Goal: Download file/media

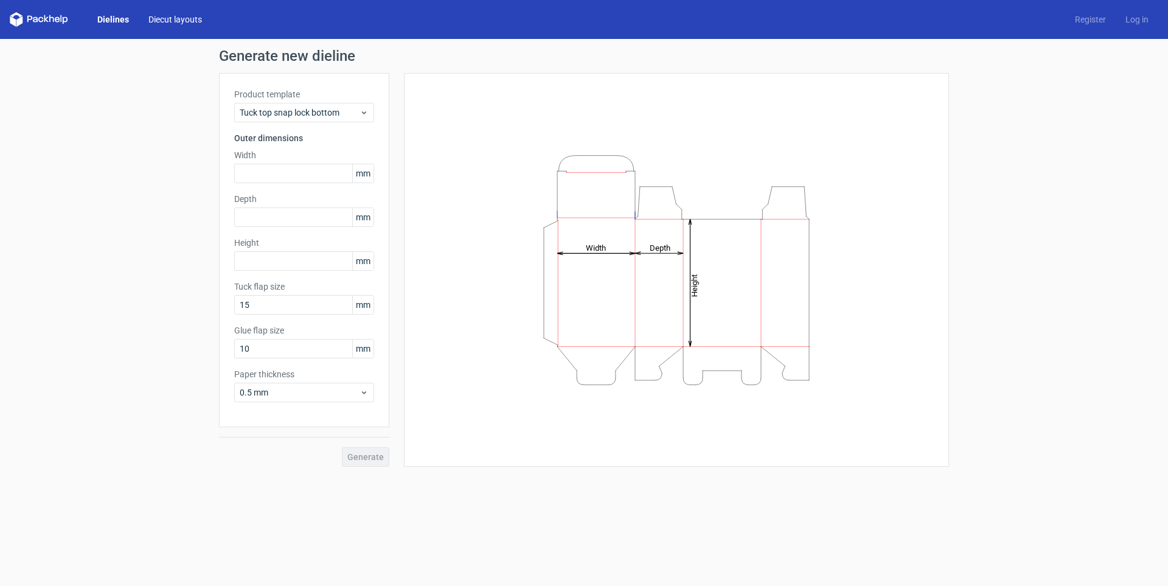
click at [195, 22] on link "Diecut layouts" at bounding box center [175, 19] width 73 height 12
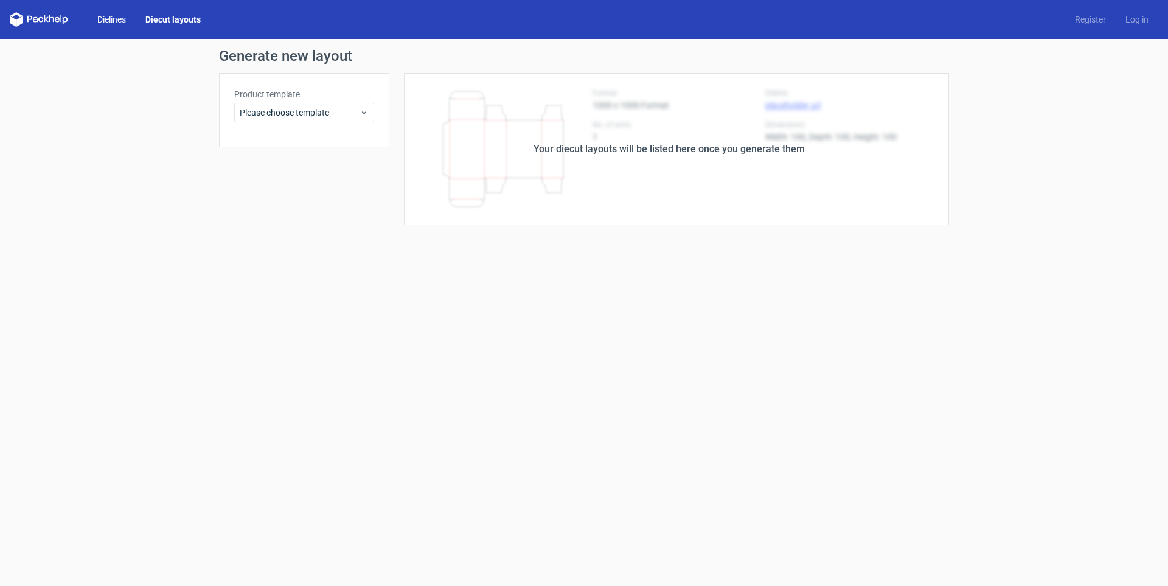
click at [119, 22] on link "Dielines" at bounding box center [112, 19] width 48 height 12
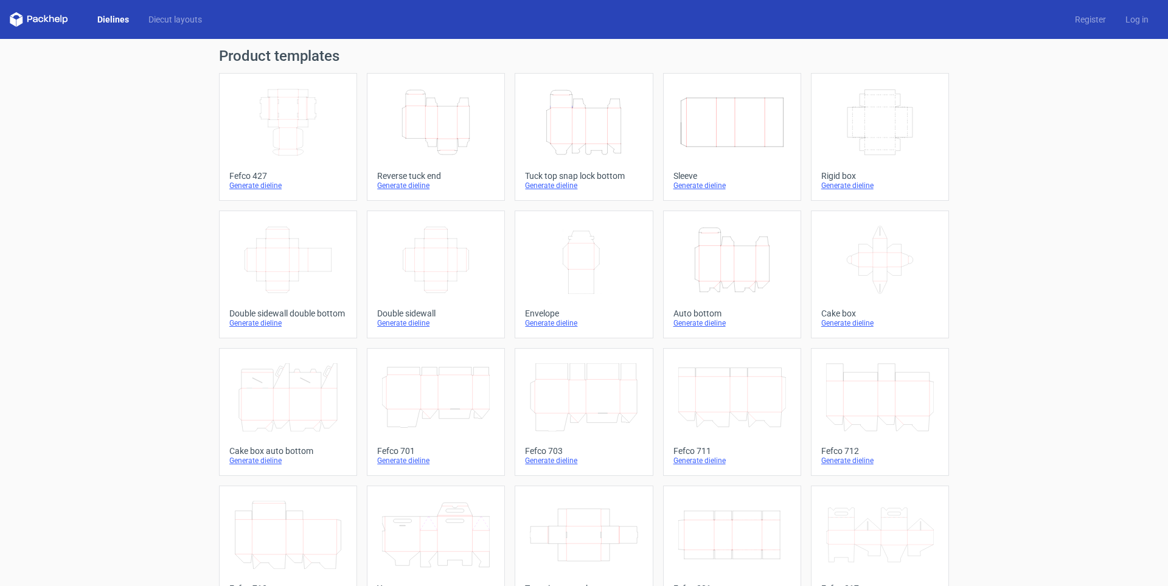
click at [41, 33] on div "Dielines Diecut layouts Register Log in" at bounding box center [584, 19] width 1168 height 39
click at [38, 25] on icon at bounding box center [39, 19] width 58 height 15
click at [32, 22] on icon at bounding box center [39, 19] width 58 height 15
click at [598, 122] on icon "Height Depth Width" at bounding box center [584, 122] width 108 height 68
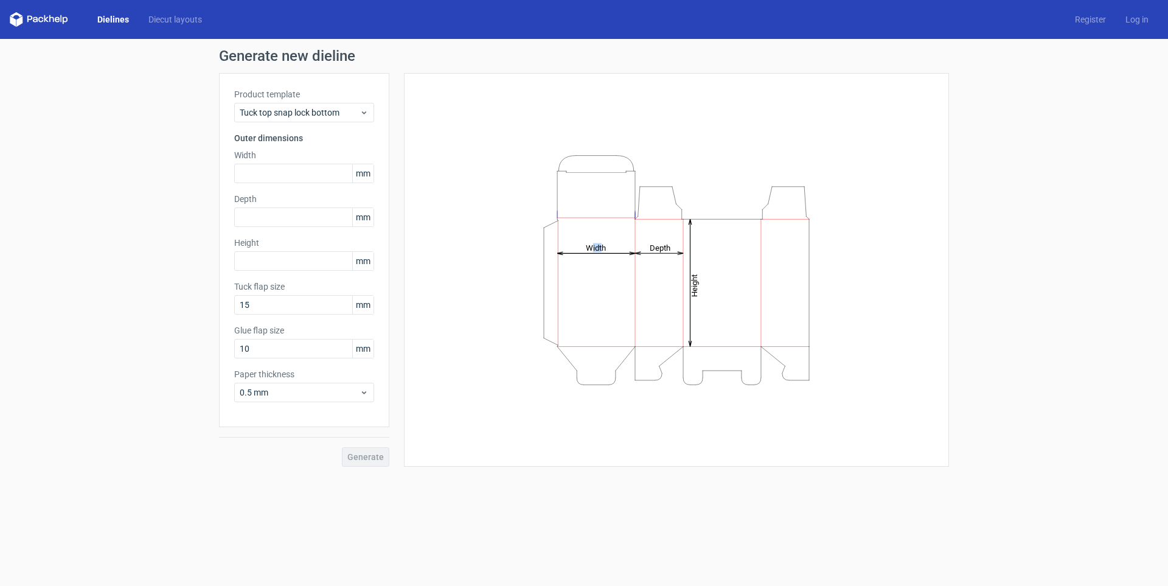
drag, startPoint x: 557, startPoint y: 259, endPoint x: 599, endPoint y: 275, distance: 44.9
click at [599, 275] on icon "Height Depth Width" at bounding box center [676, 269] width 365 height 243
click at [300, 169] on input "text" at bounding box center [304, 173] width 140 height 19
type input "93"
click at [322, 214] on input "text" at bounding box center [304, 216] width 140 height 19
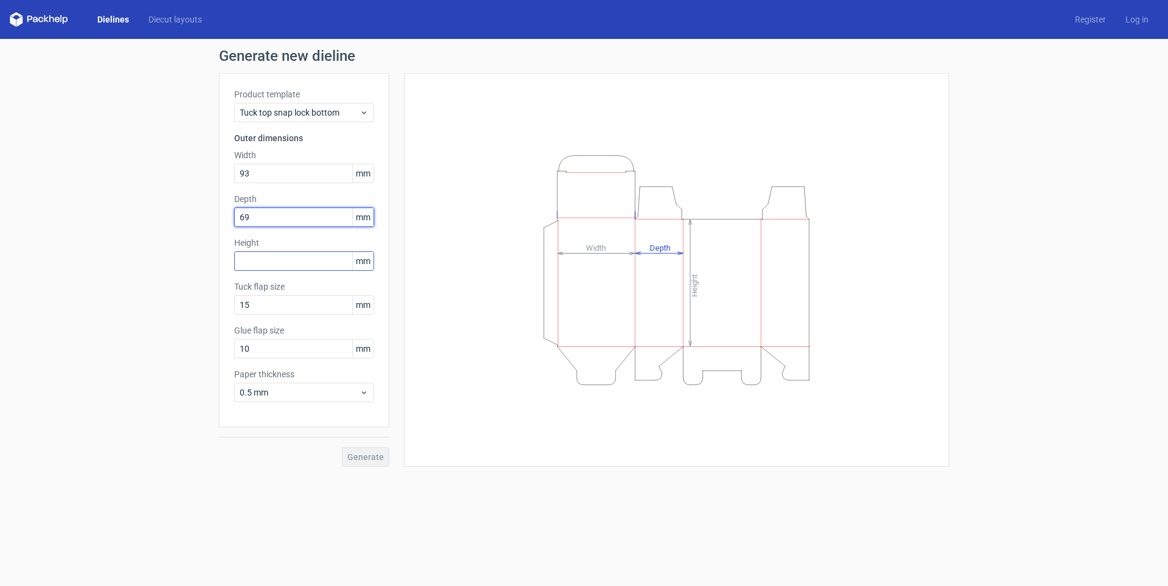
type input "69"
click at [316, 266] on input "text" at bounding box center [304, 260] width 140 height 19
type input "159"
click at [342, 447] on button "Generate" at bounding box center [365, 456] width 47 height 19
click at [309, 308] on input "15" at bounding box center [304, 304] width 140 height 19
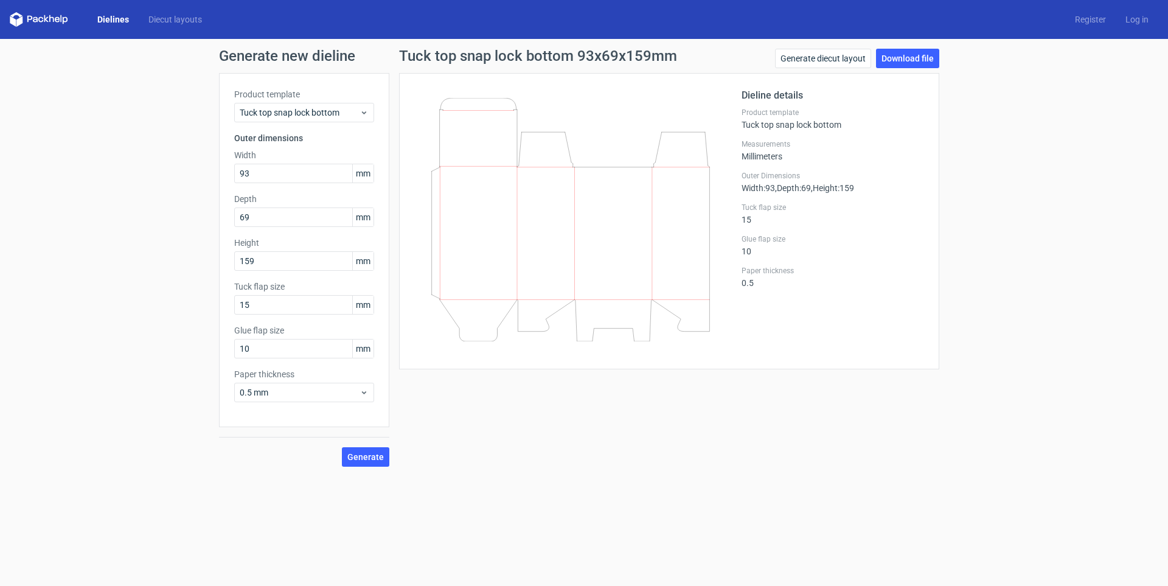
drag, startPoint x: 664, startPoint y: 320, endPoint x: 671, endPoint y: 319, distance: 7.3
click at [668, 319] on icon at bounding box center [570, 219] width 293 height 243
click at [683, 318] on icon at bounding box center [570, 219] width 293 height 243
drag, startPoint x: 677, startPoint y: 315, endPoint x: 691, endPoint y: 350, distance: 37.6
click at [691, 350] on div at bounding box center [577, 221] width 327 height 266
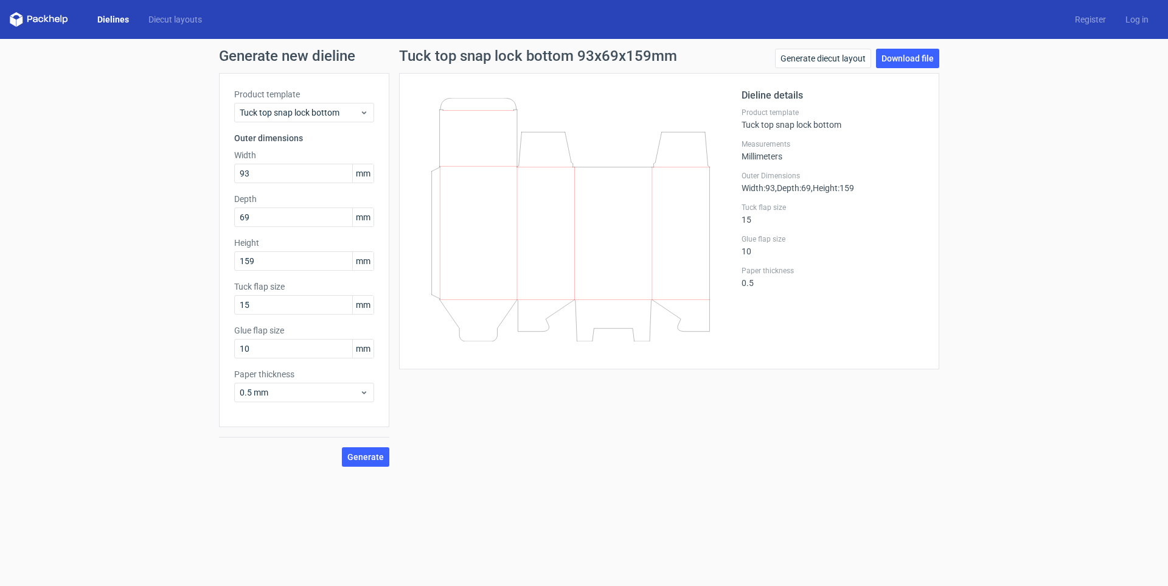
drag, startPoint x: 574, startPoint y: 214, endPoint x: 652, endPoint y: 345, distance: 152.8
click at [652, 345] on div at bounding box center [577, 221] width 327 height 266
click at [363, 464] on button "Generate" at bounding box center [365, 456] width 47 height 19
drag, startPoint x: 584, startPoint y: 99, endPoint x: 881, endPoint y: 60, distance: 300.1
click at [881, 60] on link "Download file" at bounding box center [907, 58] width 63 height 19
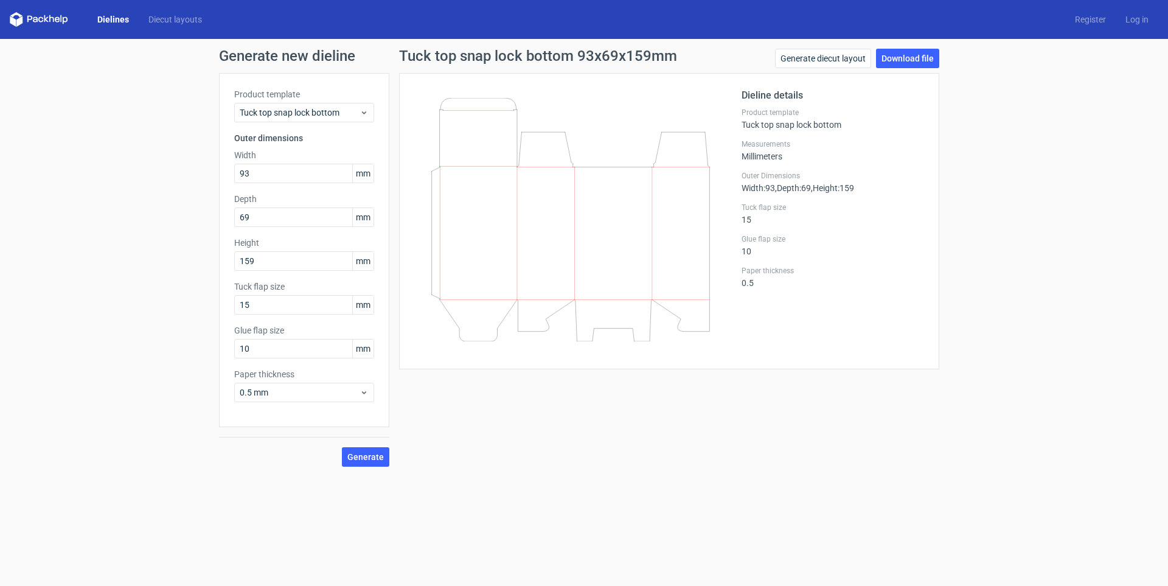
click at [521, 425] on div "Tuck top snap lock bottom 93x69x159mm Generate diecut layout Download file Diel…" at bounding box center [669, 258] width 560 height 418
click at [511, 273] on icon at bounding box center [570, 219] width 293 height 243
click at [359, 395] on span "0.5 mm" at bounding box center [300, 392] width 120 height 12
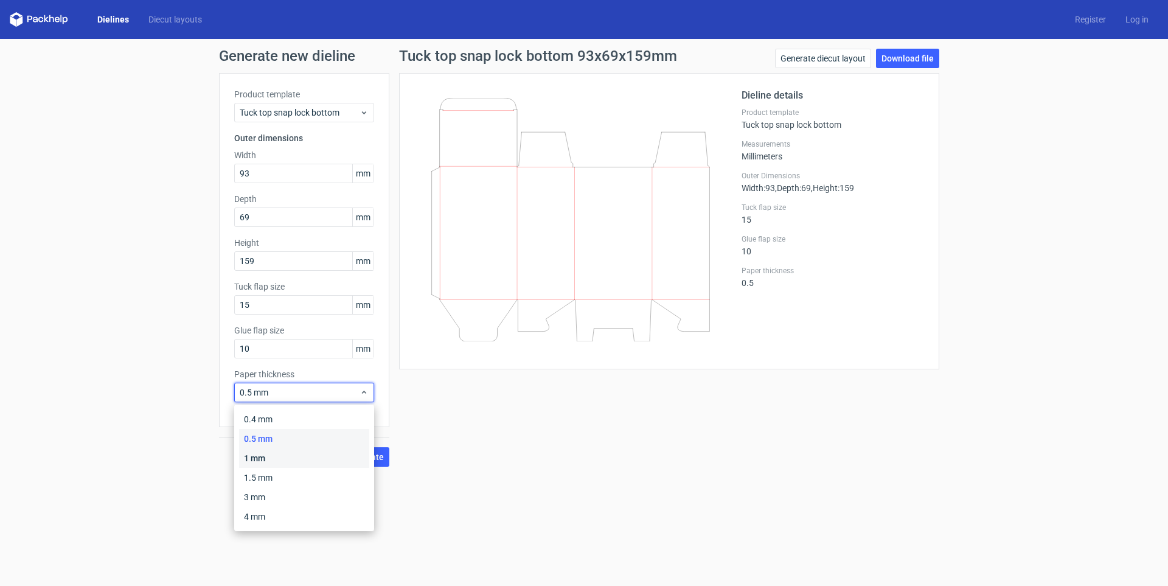
click at [313, 466] on div "1 mm" at bounding box center [304, 457] width 130 height 19
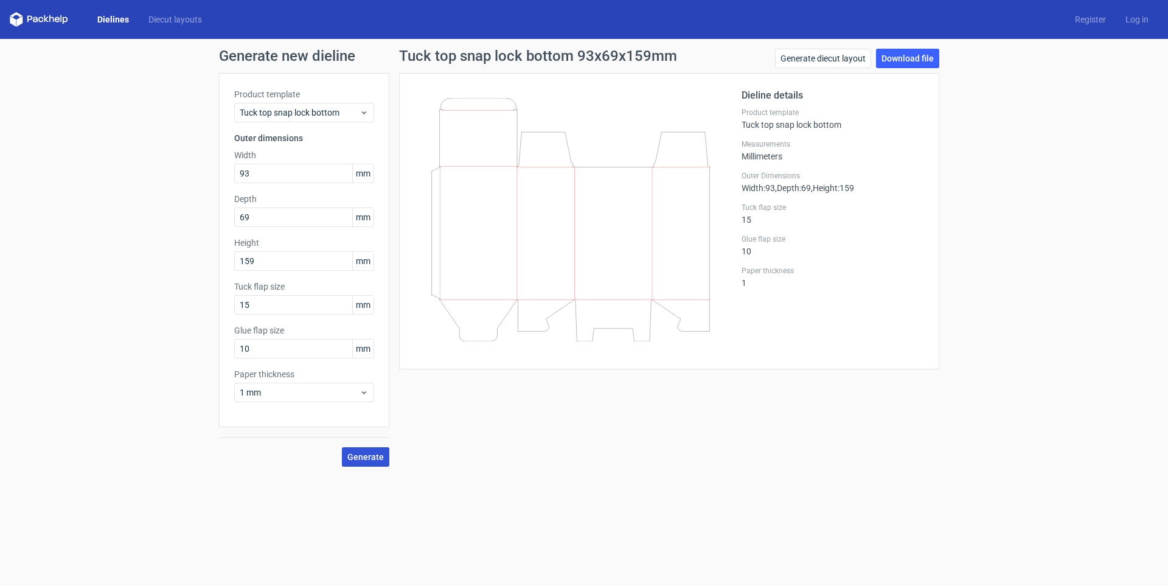
click at [362, 460] on span "Generate" at bounding box center [365, 457] width 37 height 9
click at [368, 347] on span "mm" at bounding box center [362, 349] width 21 height 18
click at [346, 345] on input "10" at bounding box center [304, 348] width 140 height 19
click at [329, 296] on input "15" at bounding box center [304, 304] width 140 height 19
type input "10"
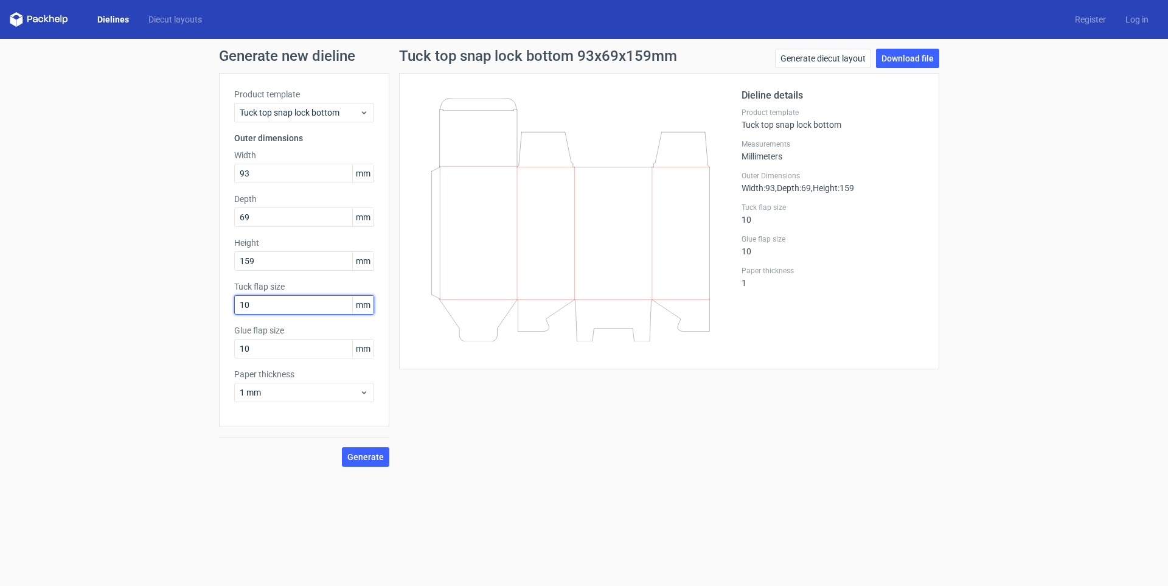
click at [342, 447] on button "Generate" at bounding box center [365, 456] width 47 height 19
click at [594, 328] on icon at bounding box center [570, 219] width 293 height 243
drag, startPoint x: 587, startPoint y: 301, endPoint x: 593, endPoint y: 346, distance: 45.4
click at [593, 346] on div at bounding box center [577, 221] width 327 height 266
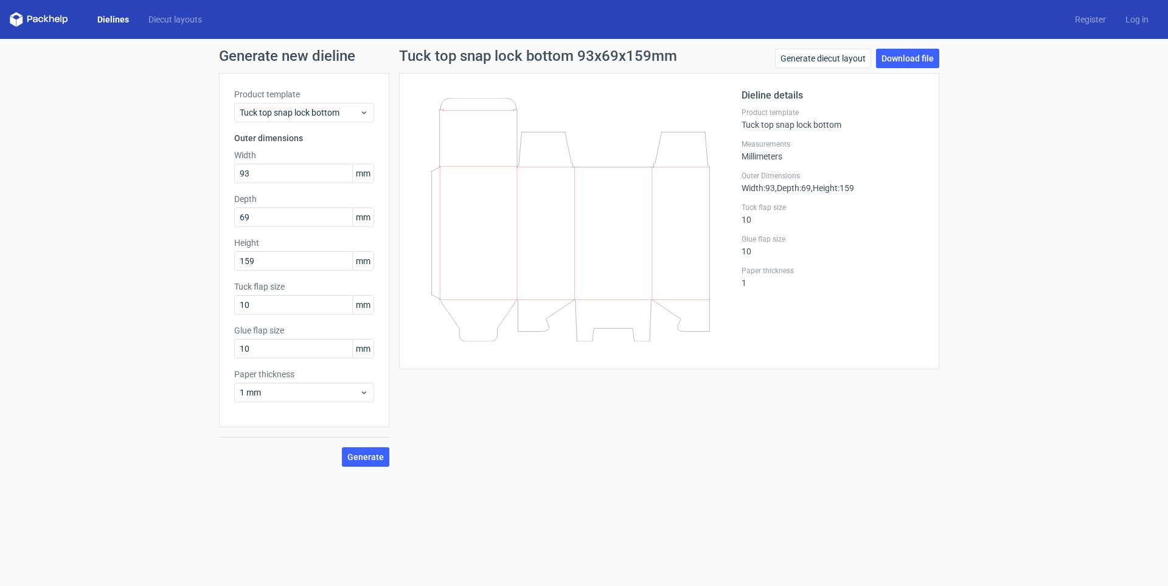
click at [593, 347] on div at bounding box center [577, 221] width 327 height 266
click at [595, 333] on icon at bounding box center [570, 219] width 293 height 243
drag, startPoint x: 316, startPoint y: 123, endPoint x: 319, endPoint y: 193, distance: 70.0
click at [315, 128] on div "Product template Tuck top snap lock bottom Outer dimensions Width 93 mm Depth 6…" at bounding box center [304, 250] width 170 height 354
drag, startPoint x: 273, startPoint y: 175, endPoint x: 225, endPoint y: 177, distance: 48.1
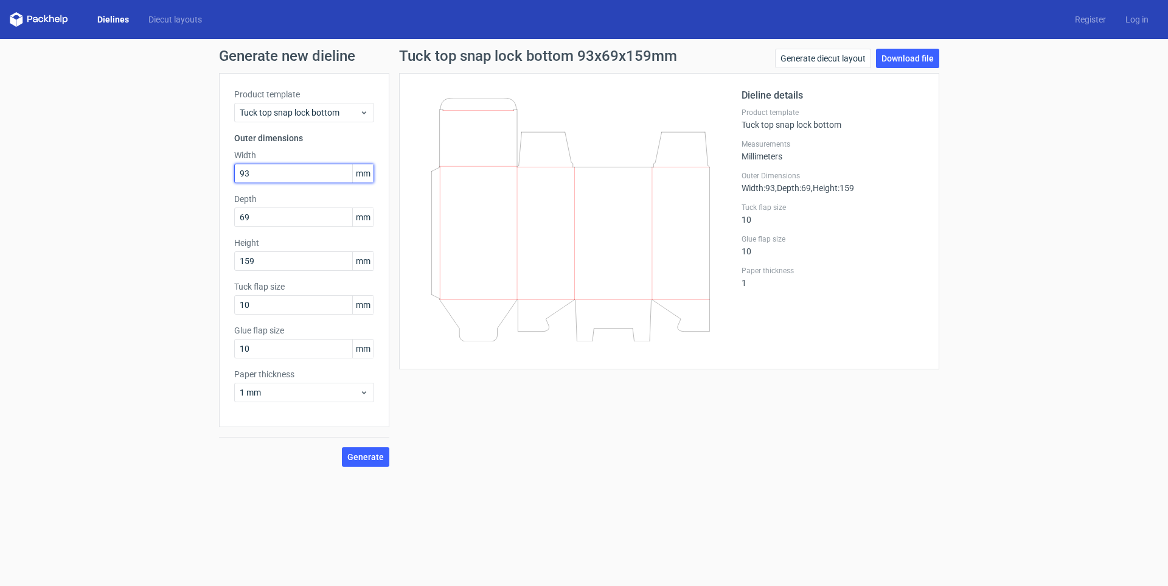
click at [225, 177] on div "Product template Tuck top snap lock bottom Outer dimensions Width 93 mm Depth 6…" at bounding box center [304, 250] width 170 height 354
type input "93"
click at [181, 172] on div "Generate new dieline Product template Tuck top snap lock bottom Outer dimension…" at bounding box center [584, 258] width 1168 height 438
drag, startPoint x: 276, startPoint y: 262, endPoint x: 209, endPoint y: 270, distance: 68.0
click at [209, 270] on div "Generate new dieline Product template Tuck top snap lock bottom Outer dimension…" at bounding box center [584, 258] width 1168 height 438
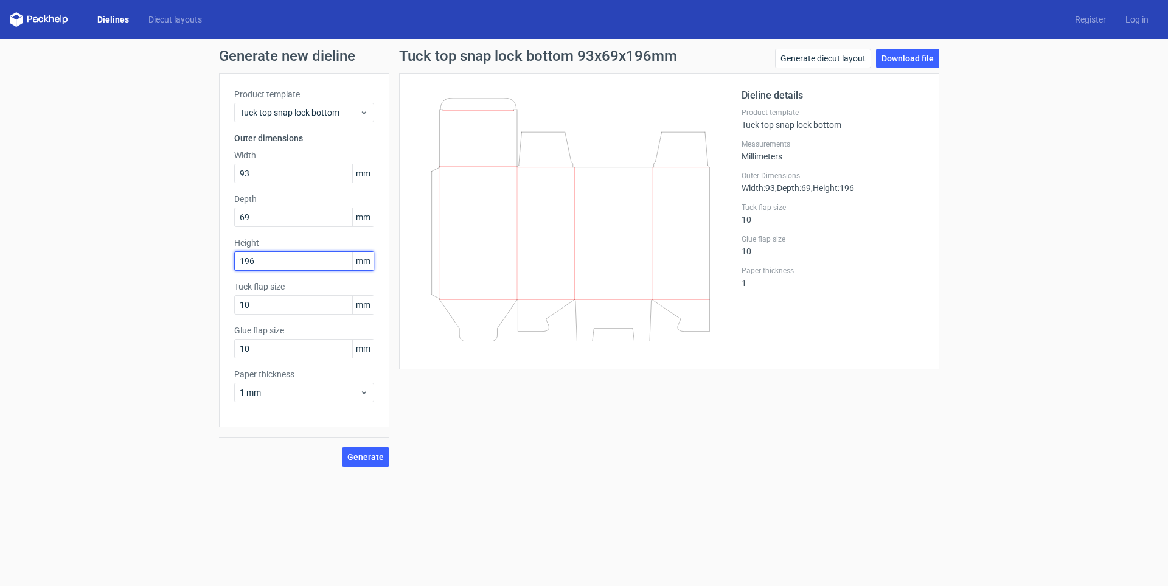
type input "196"
click at [342, 447] on button "Generate" at bounding box center [365, 456] width 47 height 19
click at [374, 462] on button "Generate" at bounding box center [365, 456] width 47 height 19
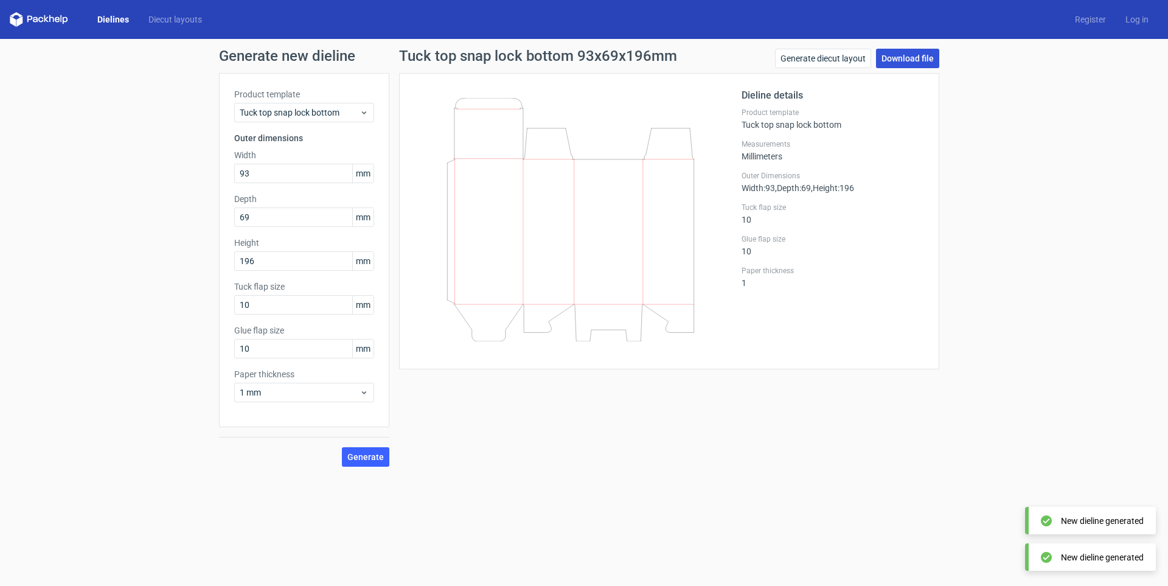
click at [921, 60] on link "Download file" at bounding box center [907, 58] width 63 height 19
